Goal: Communication & Community: Share content

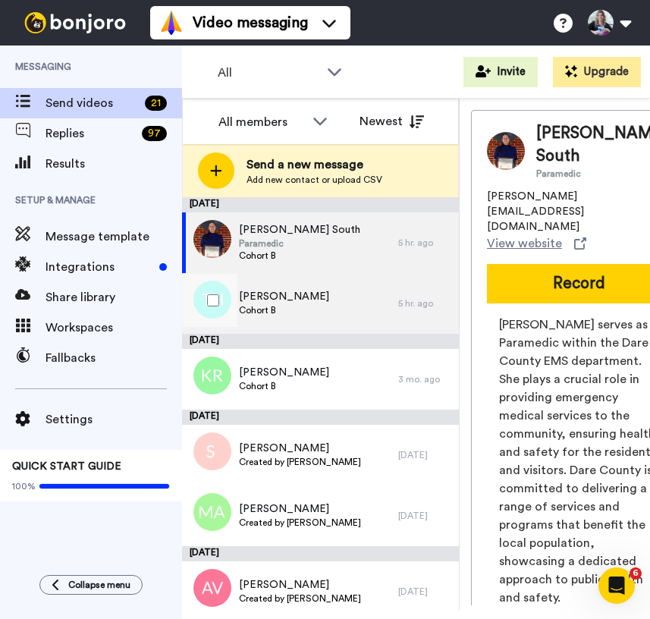
click at [313, 307] on div "[PERSON_NAME] Cohort B" at bounding box center [290, 303] width 216 height 61
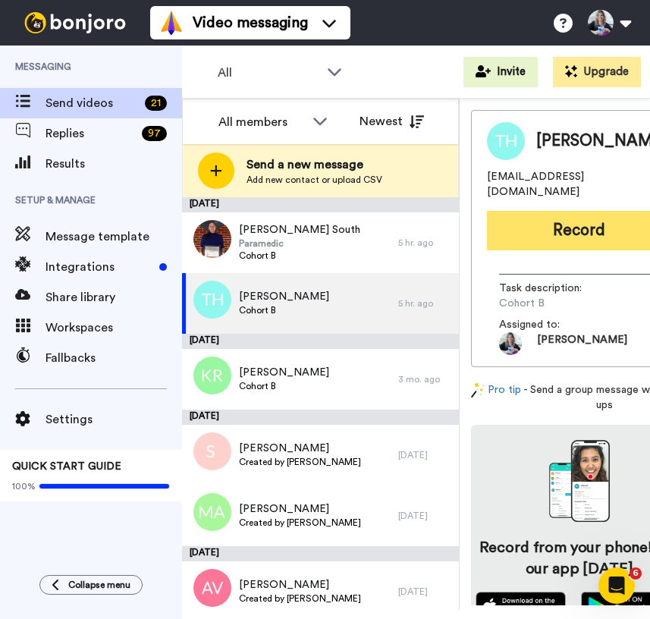
click at [517, 211] on button "Record" at bounding box center [579, 230] width 184 height 39
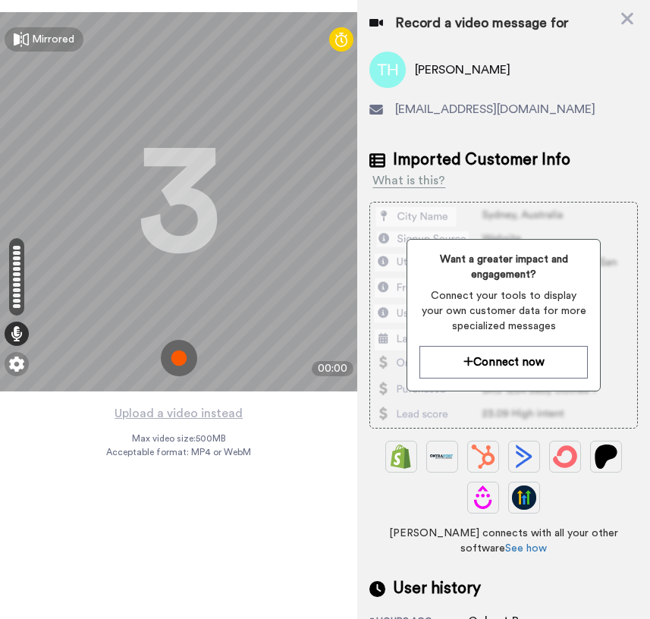
click at [184, 358] on img at bounding box center [179, 358] width 36 height 36
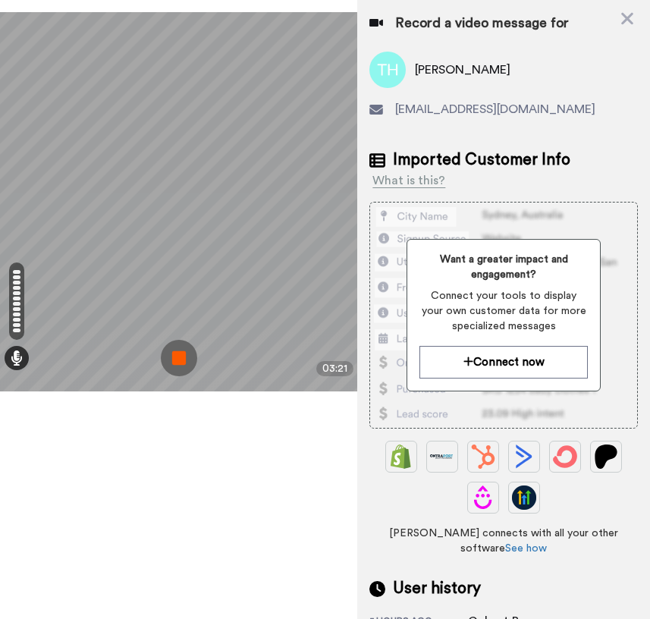
click at [177, 352] on img at bounding box center [179, 358] width 36 height 36
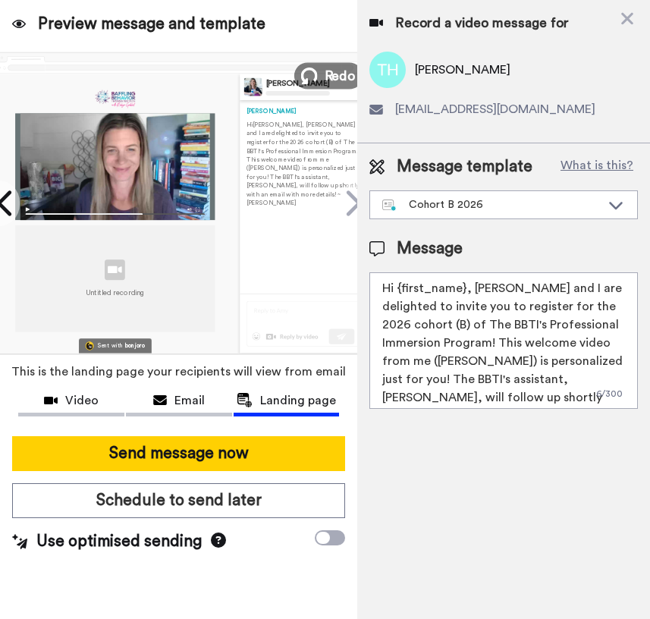
click at [316, 75] on icon at bounding box center [309, 76] width 17 height 17
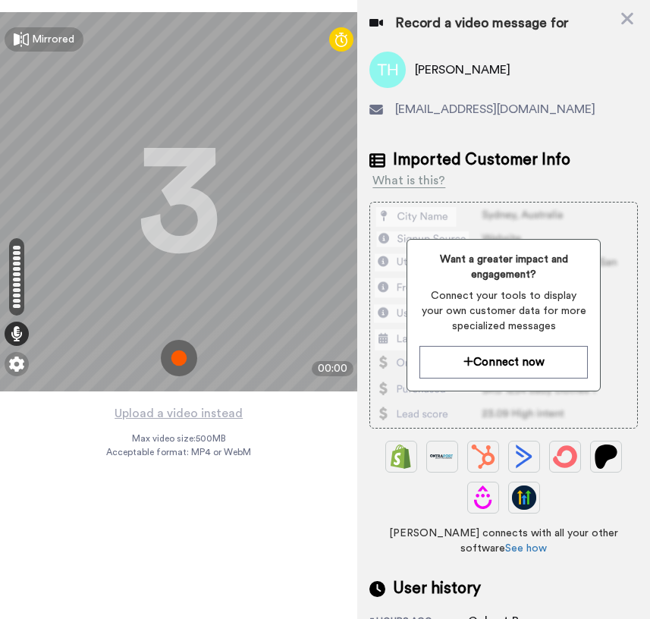
click at [184, 351] on img at bounding box center [179, 358] width 36 height 36
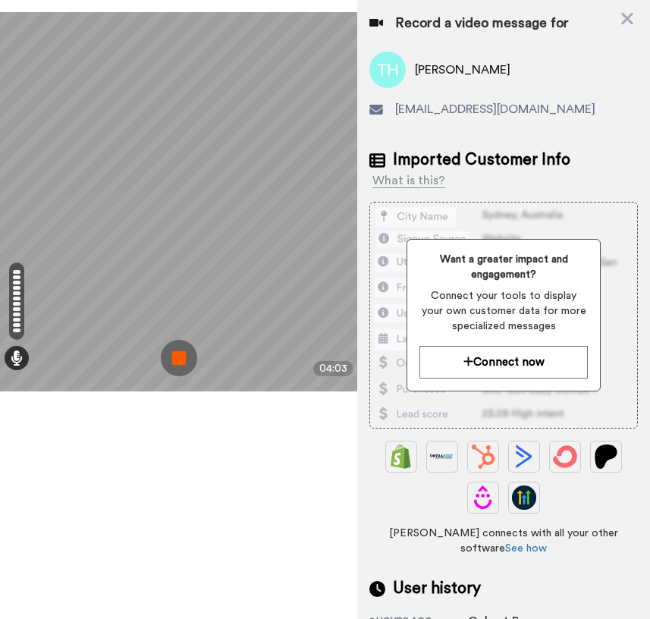
click at [181, 354] on img at bounding box center [179, 358] width 36 height 36
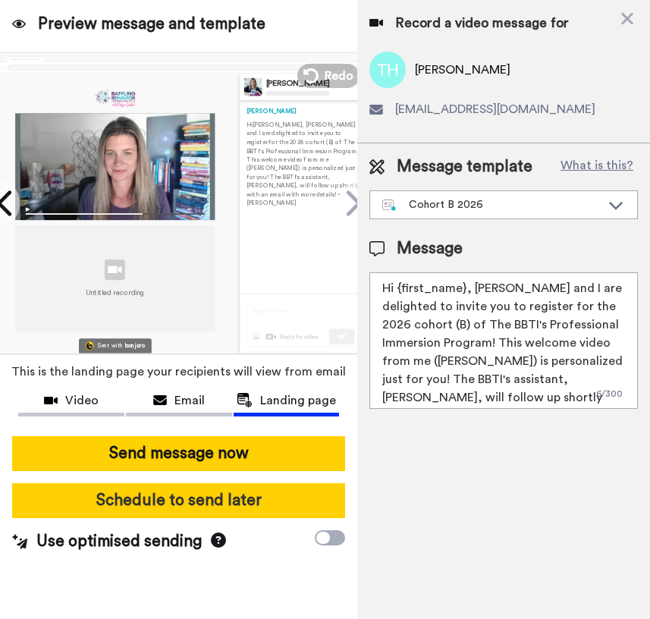
click at [197, 498] on button "Schedule to send later" at bounding box center [178, 501] width 333 height 35
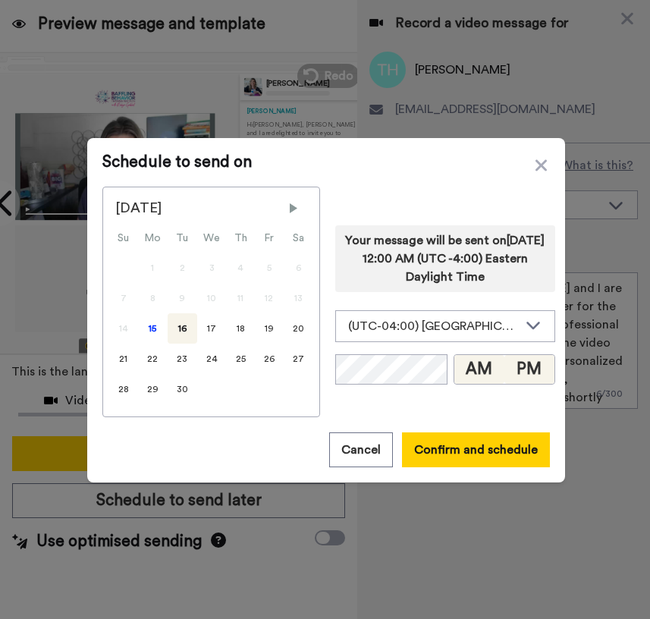
click at [515, 370] on button "PM" at bounding box center [530, 369] width 50 height 29
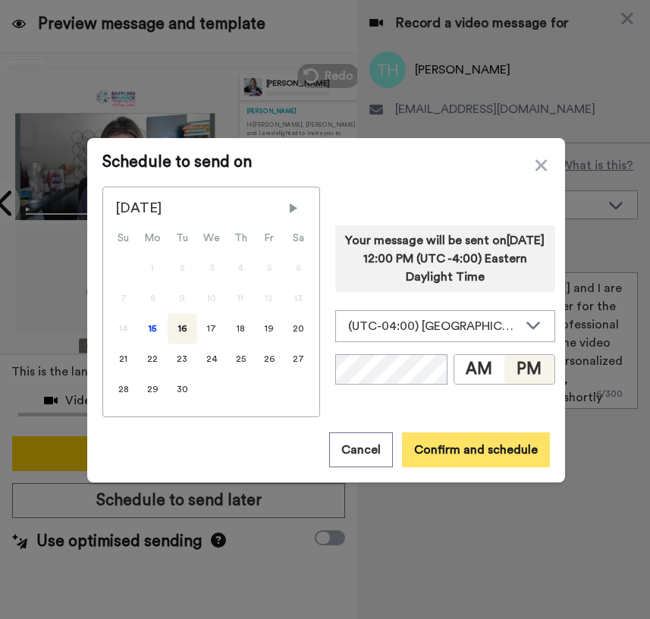
click at [510, 449] on button "Confirm and schedule" at bounding box center [476, 450] width 148 height 35
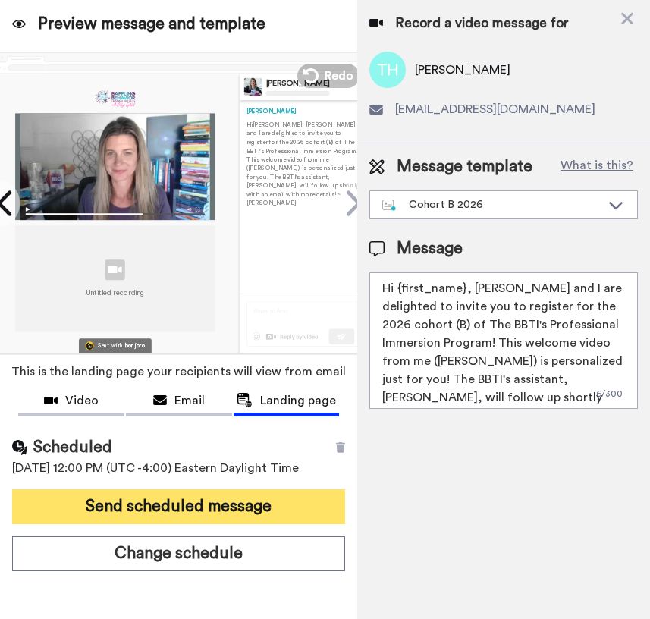
click at [278, 496] on button "Send scheduled message" at bounding box center [178, 507] width 333 height 35
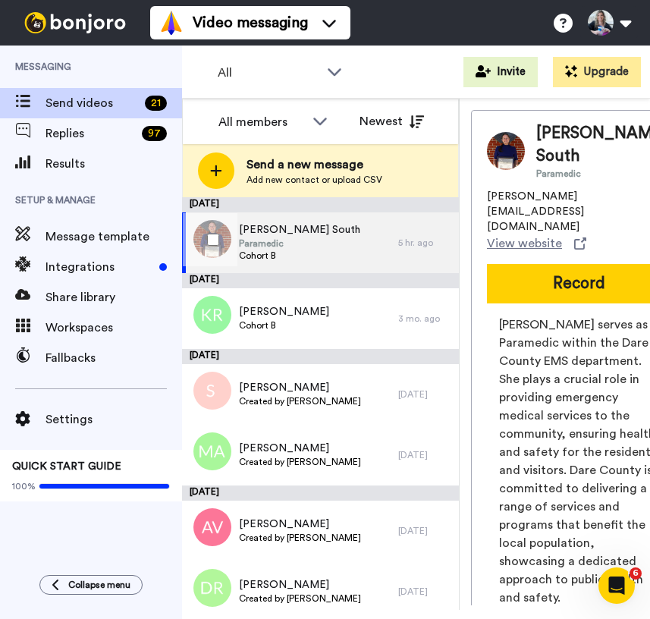
click at [298, 250] on span "Cohort B" at bounding box center [299, 256] width 121 height 12
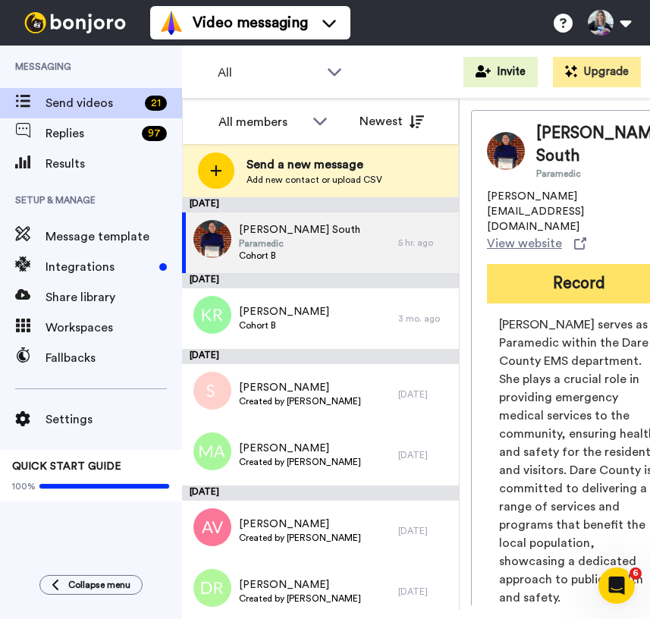
click at [562, 264] on button "Record" at bounding box center [579, 283] width 184 height 39
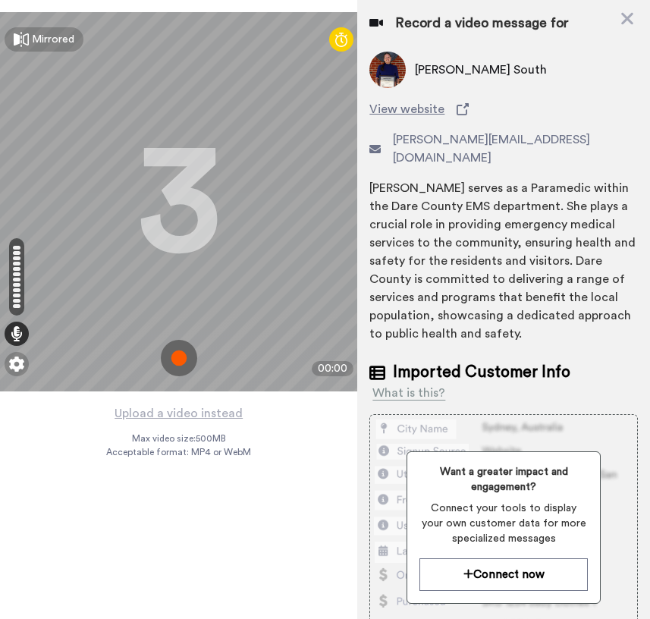
click at [178, 365] on img at bounding box center [179, 358] width 36 height 36
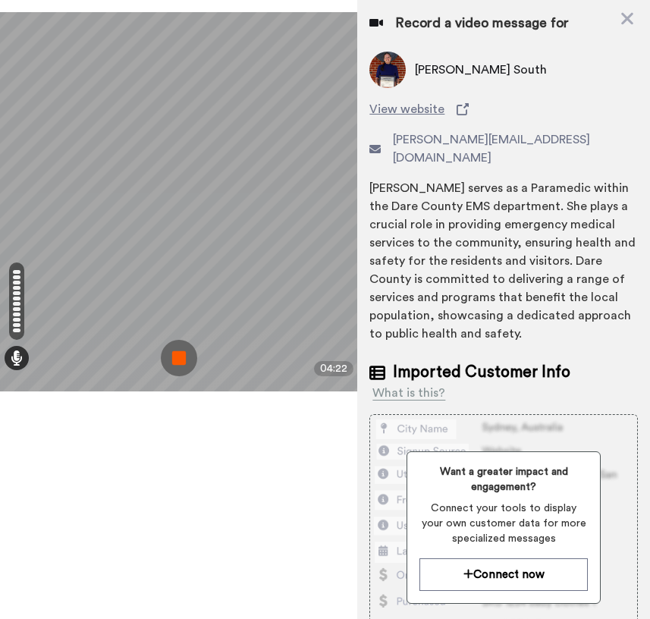
click at [173, 354] on img at bounding box center [179, 358] width 36 height 36
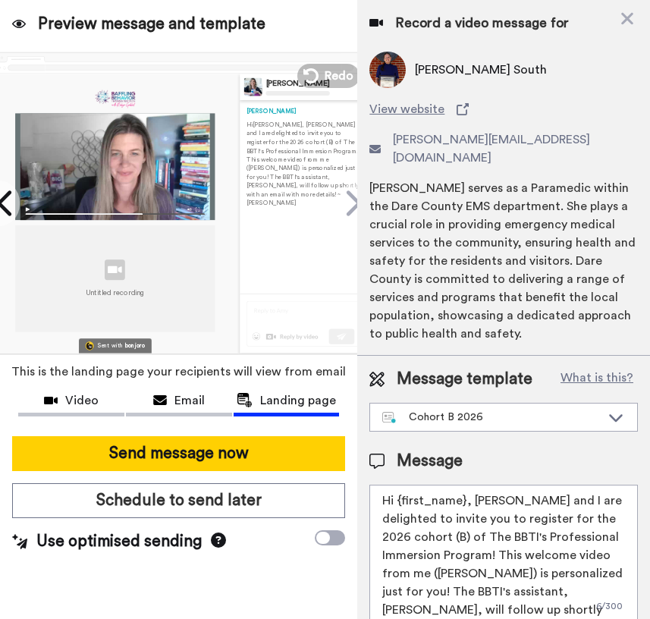
click at [134, 260] on div "Untitled recording" at bounding box center [115, 279] width 58 height 38
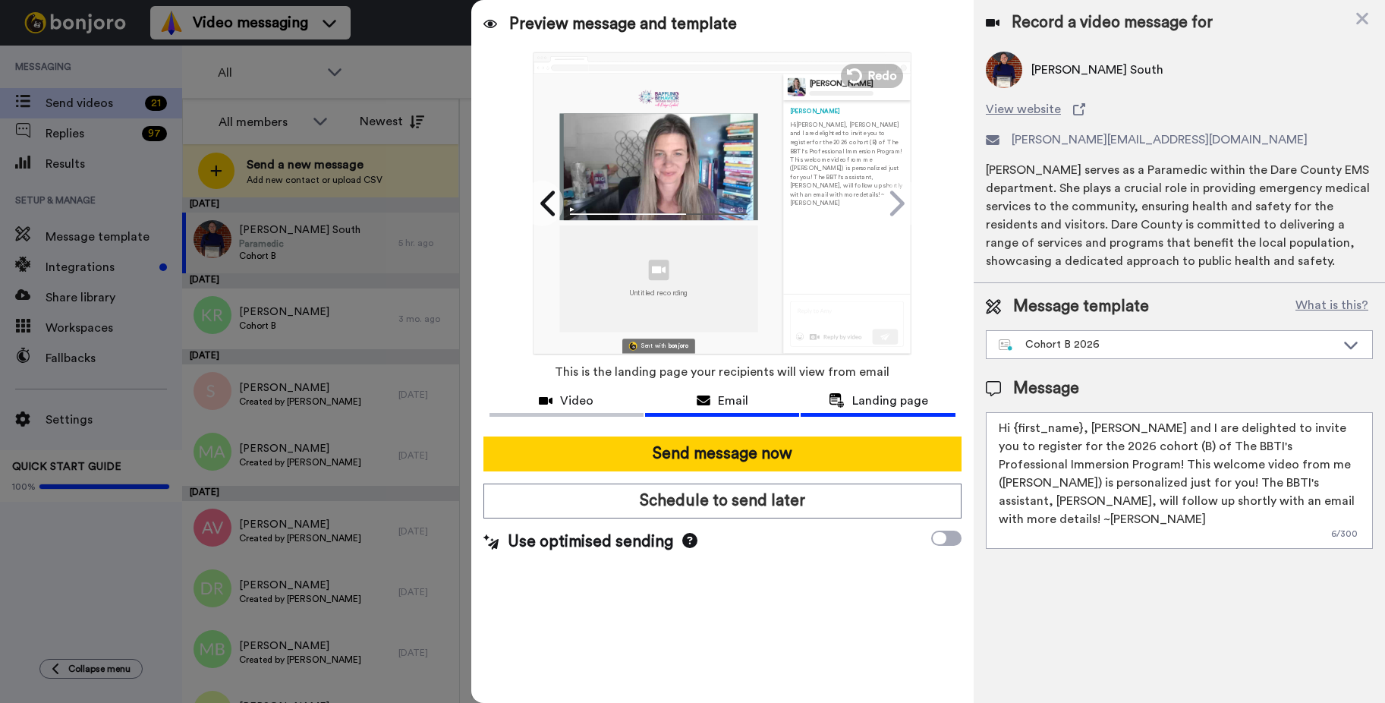
click at [650, 405] on span "Email" at bounding box center [733, 401] width 30 height 18
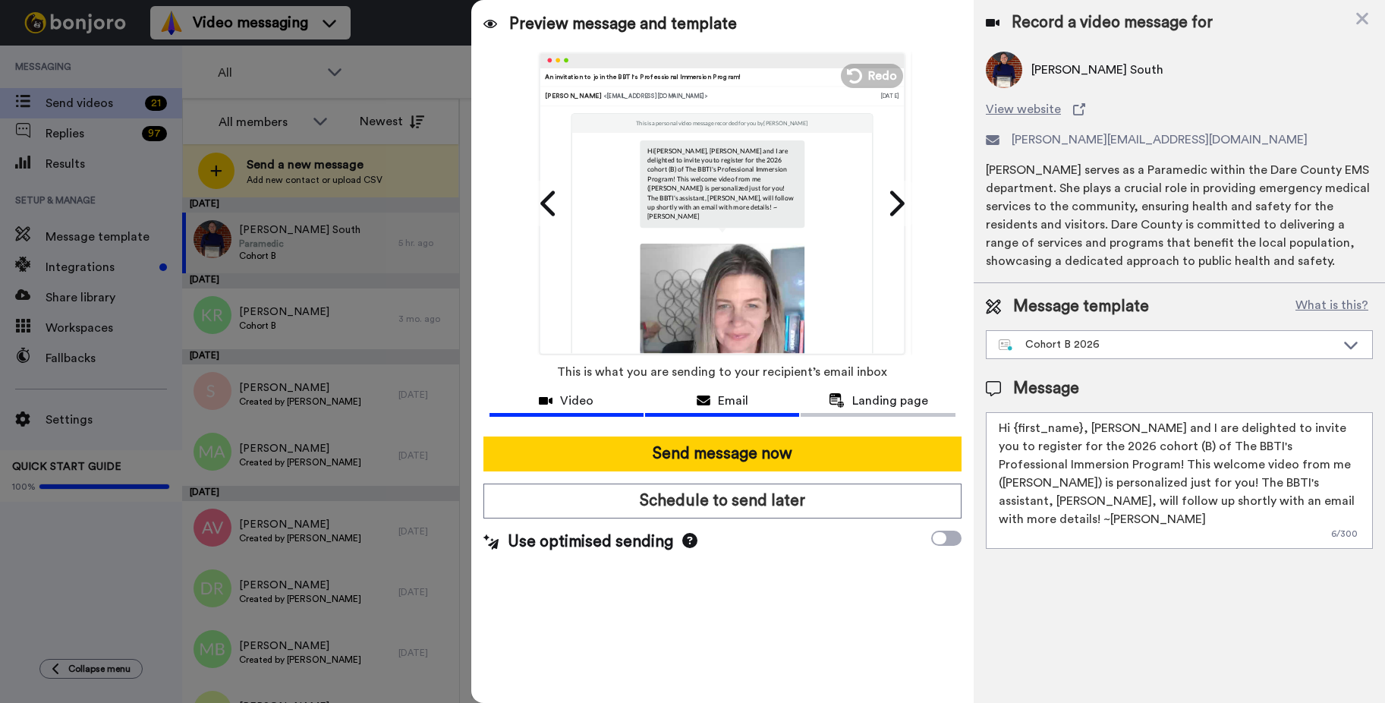
click at [583, 413] on button "Video" at bounding box center [567, 403] width 154 height 28
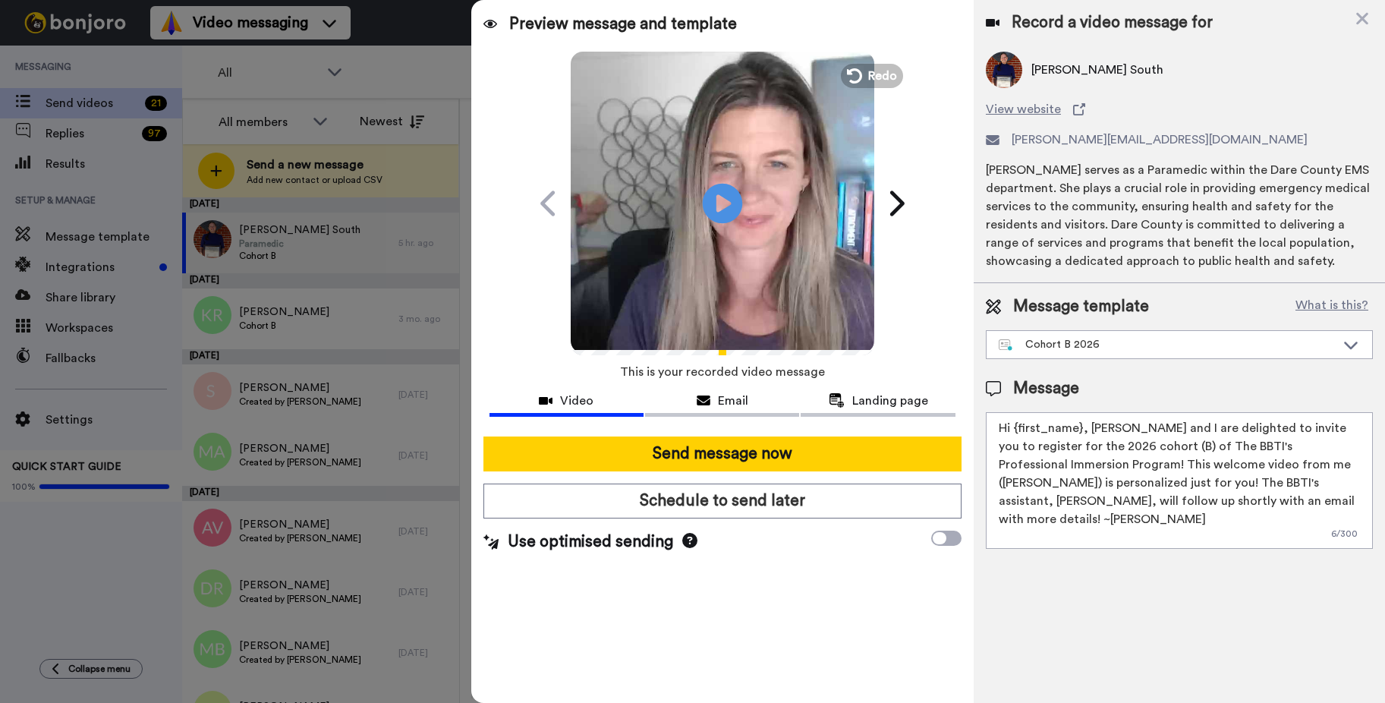
click at [650, 185] on icon at bounding box center [722, 203] width 40 height 40
click at [650, 408] on span "Landing page" at bounding box center [890, 401] width 76 height 18
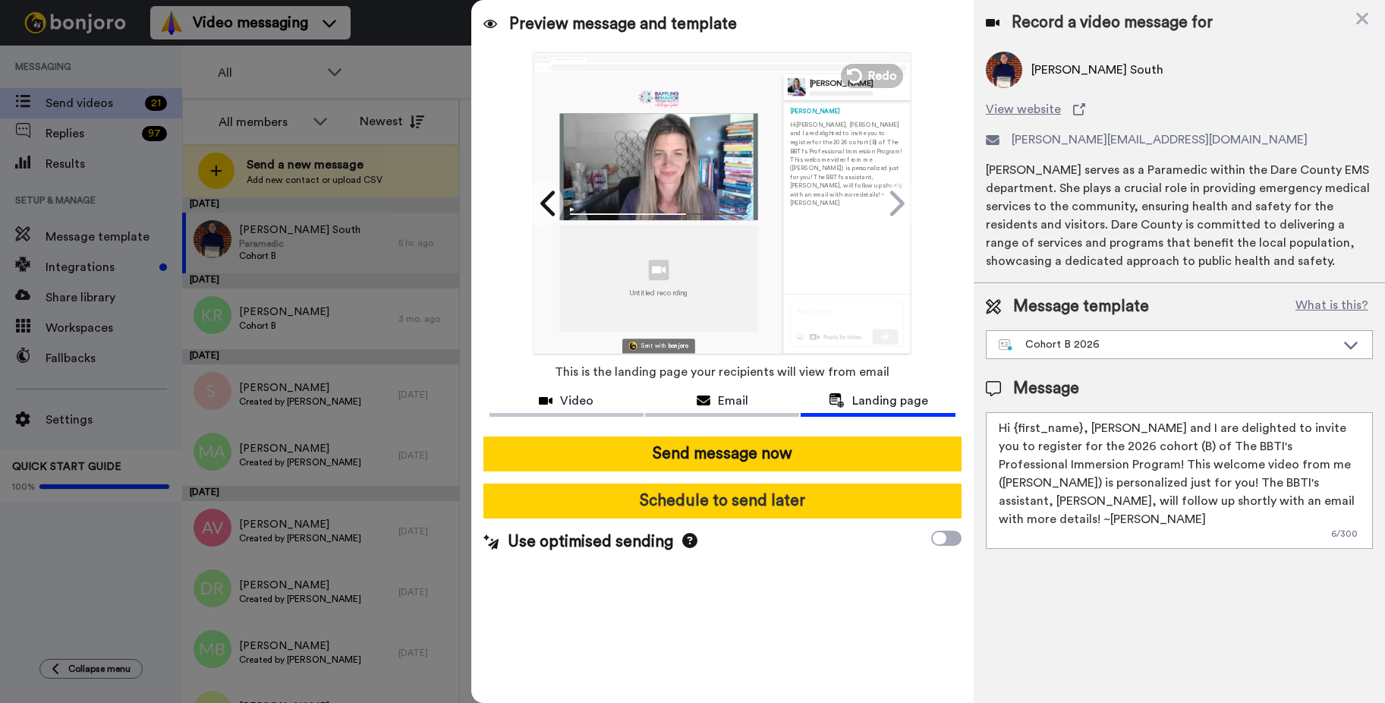
click at [650, 502] on button "Schedule to send later" at bounding box center [723, 501] width 478 height 35
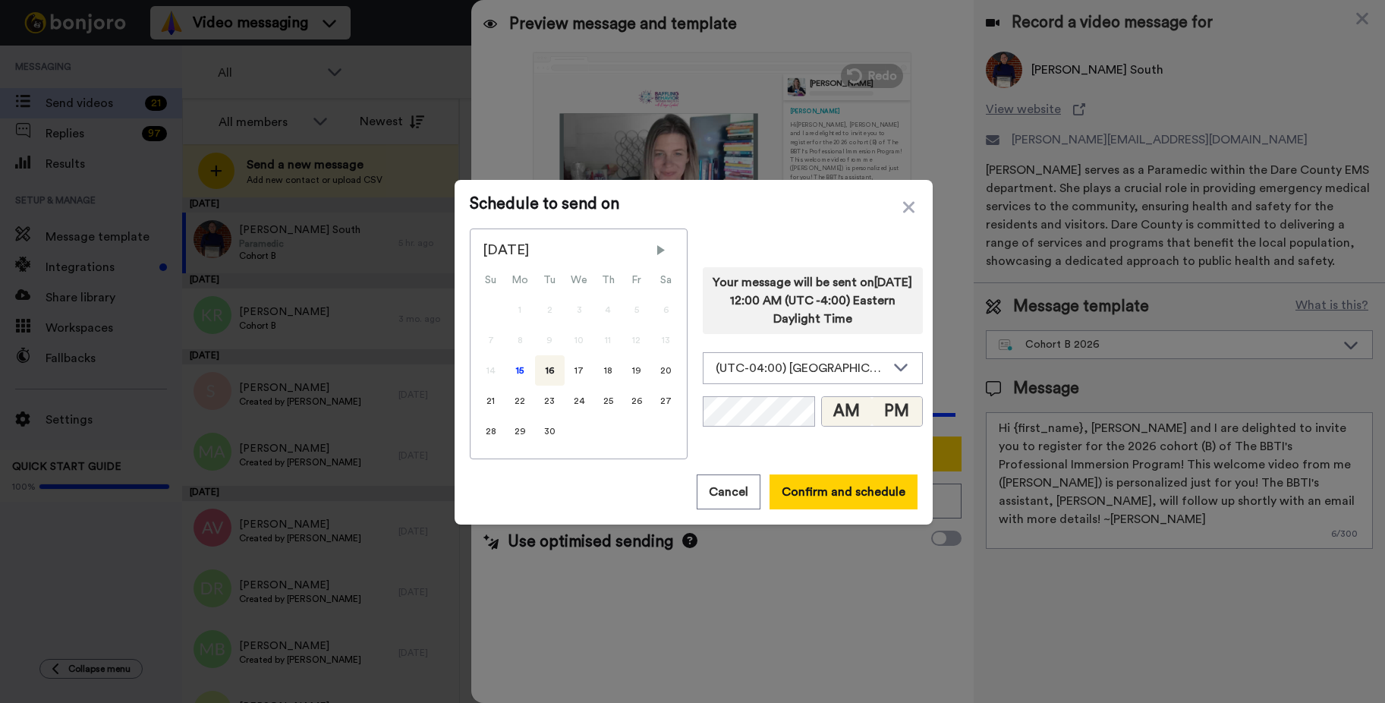
click at [650, 411] on button "PM" at bounding box center [897, 411] width 50 height 29
click at [650, 487] on button "Confirm and schedule" at bounding box center [844, 491] width 148 height 35
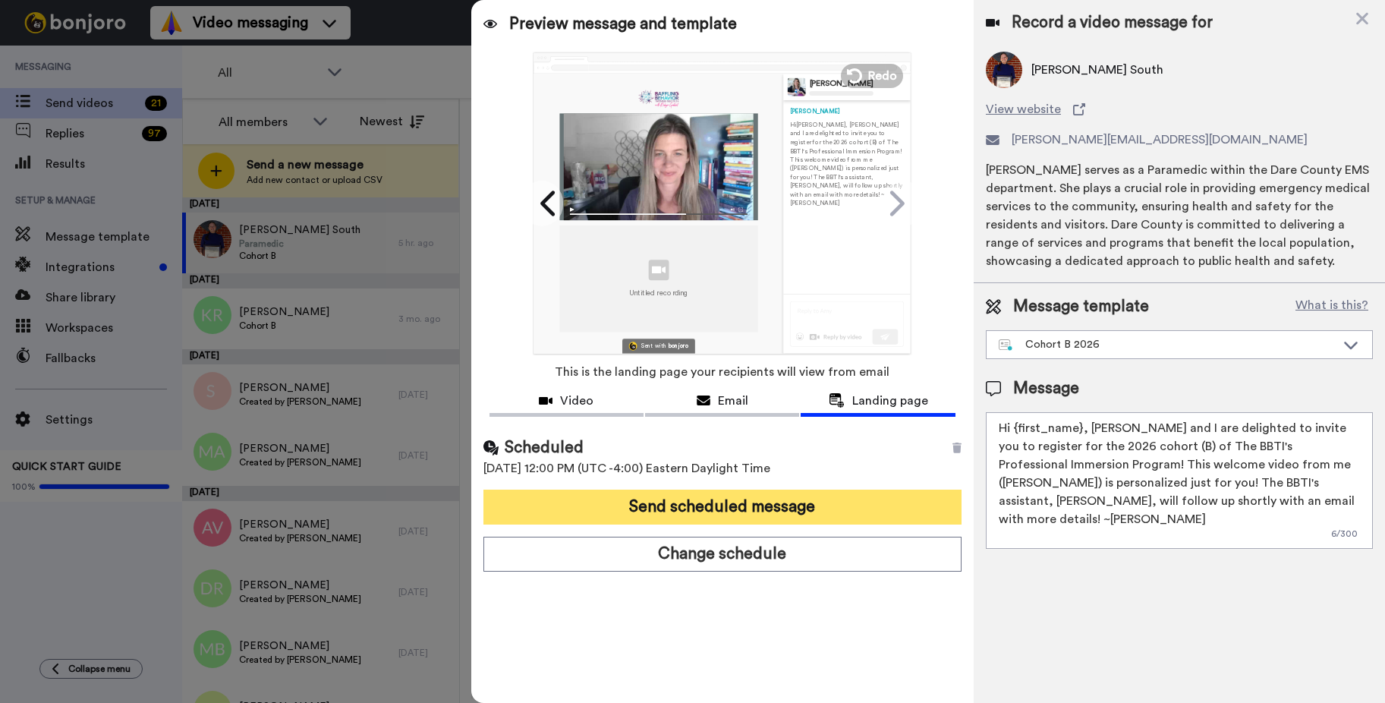
click at [650, 500] on button "Send scheduled message" at bounding box center [723, 507] width 478 height 35
